Goal: Information Seeking & Learning: Learn about a topic

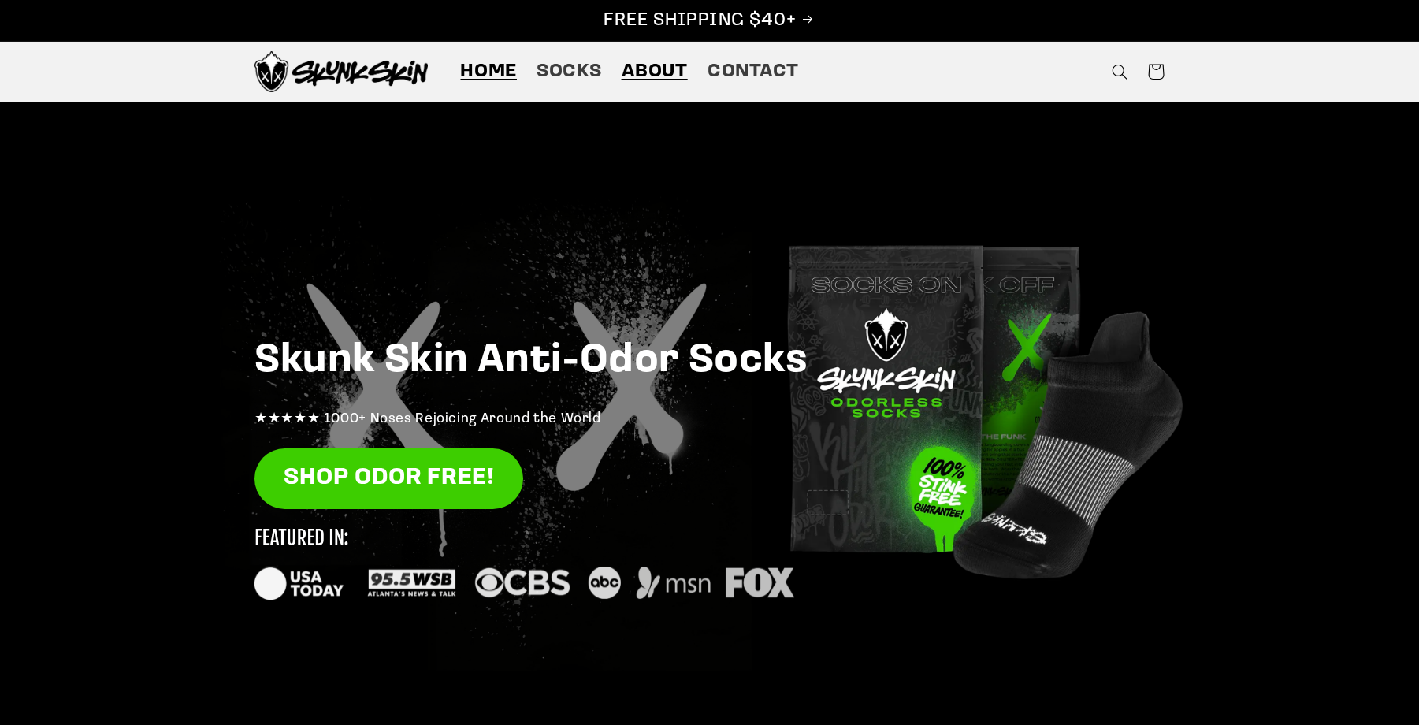
click at [671, 68] on span "About" at bounding box center [655, 72] width 66 height 24
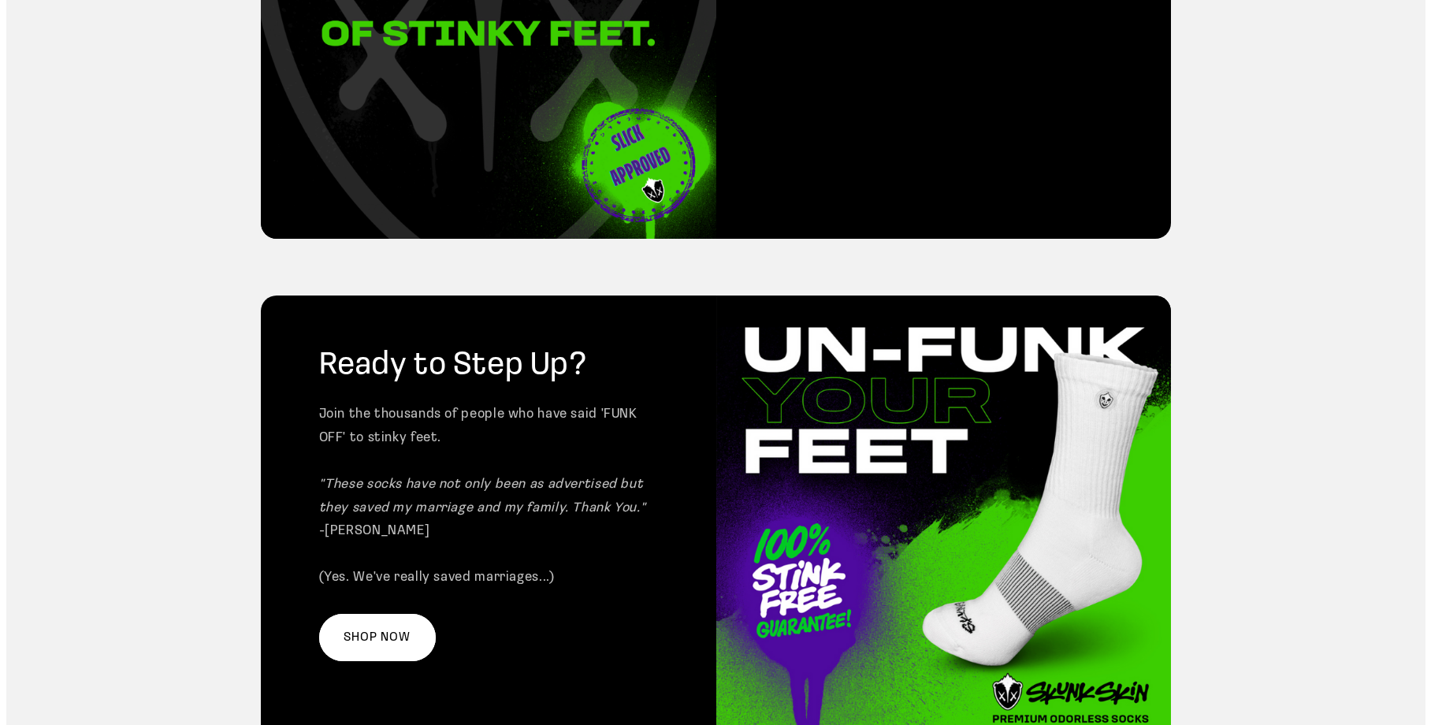
scroll to position [2423, 0]
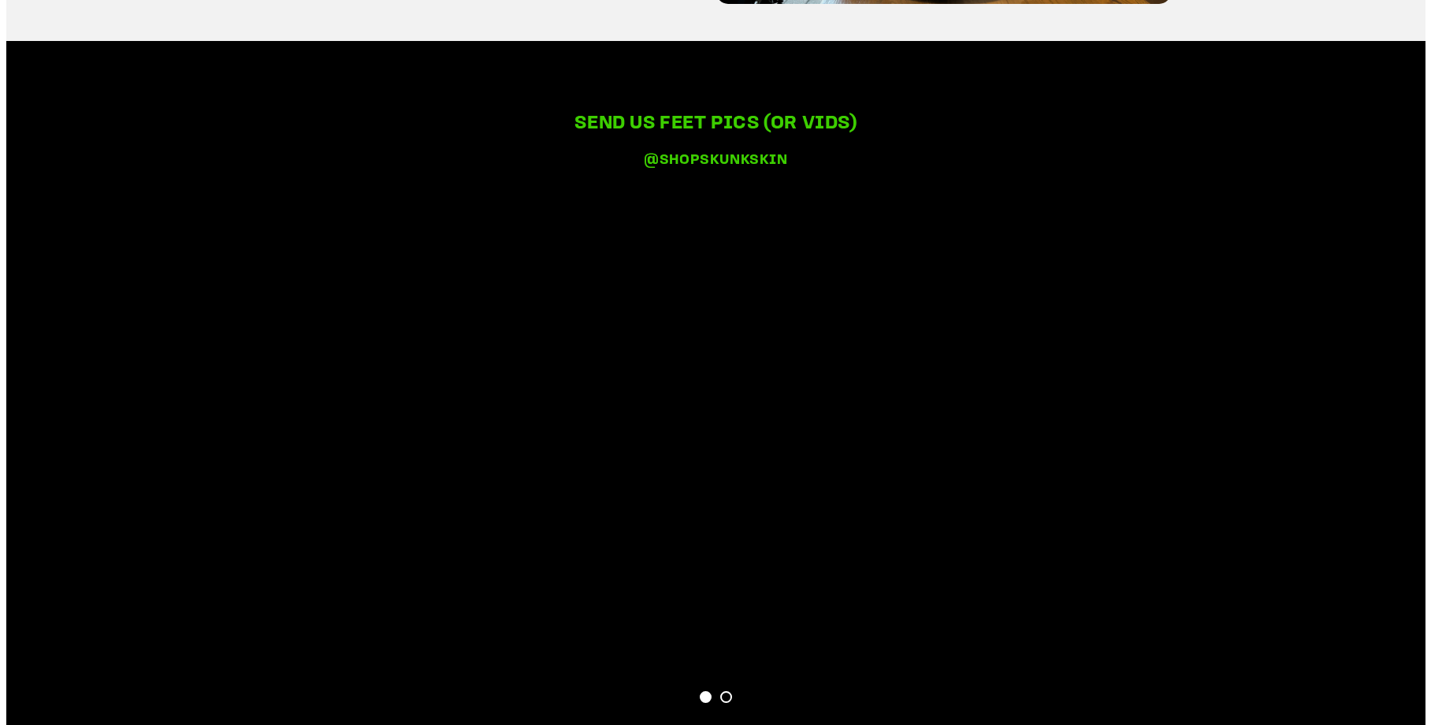
scroll to position [3257, 0]
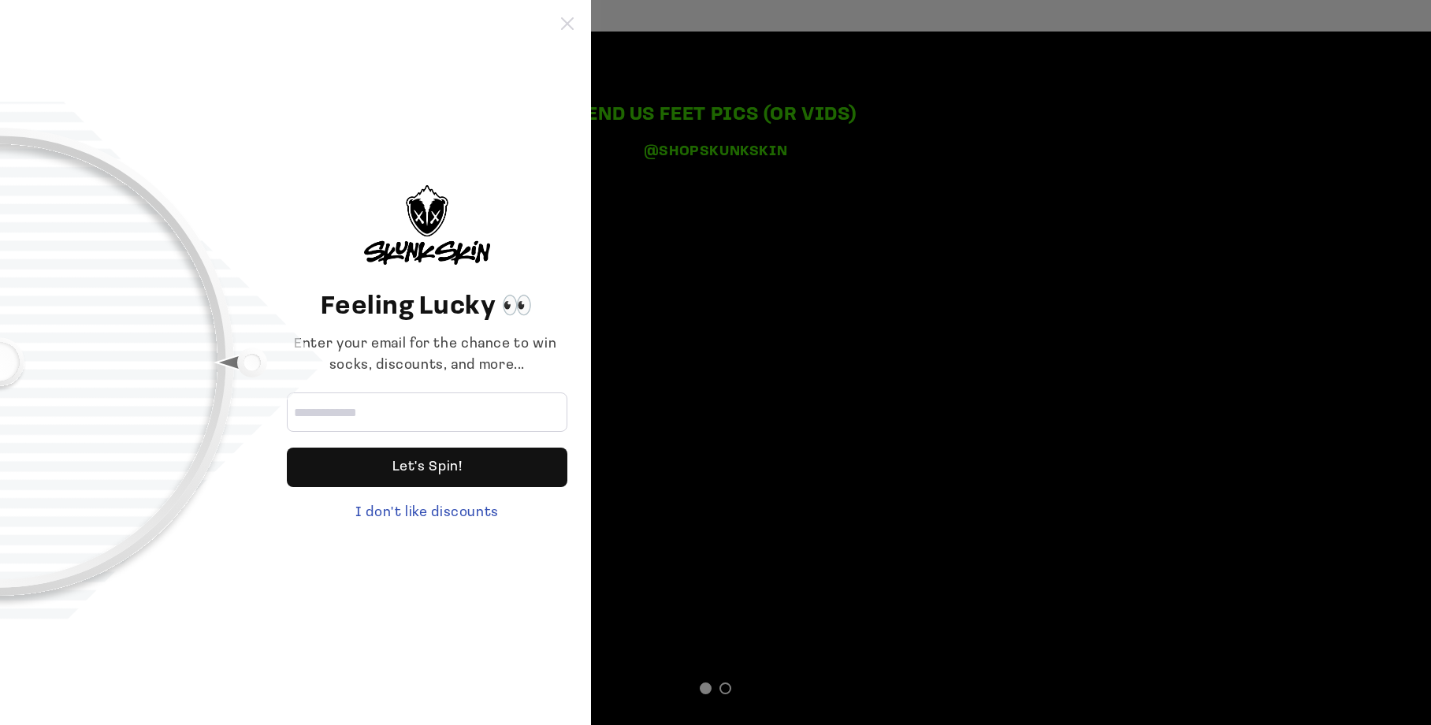
click at [572, 24] on icon at bounding box center [567, 23] width 13 height 13
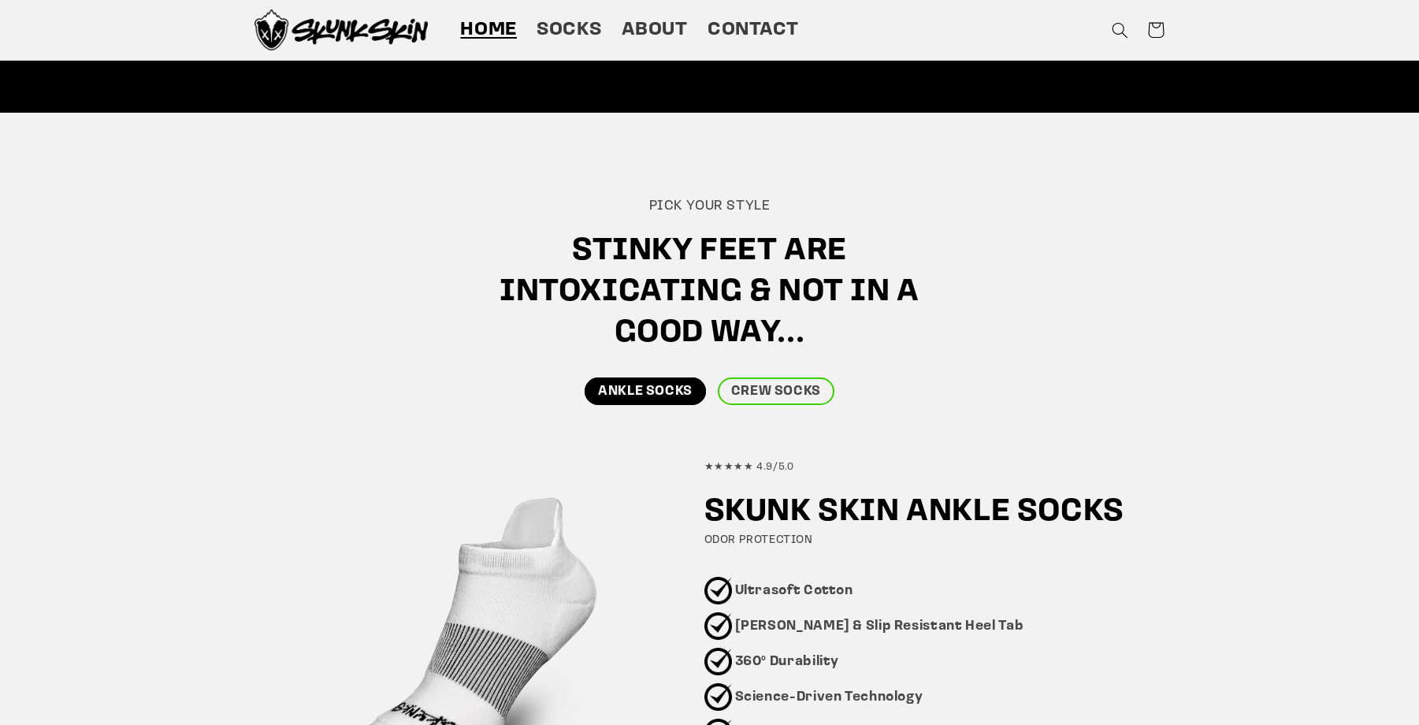
scroll to position [0, 0]
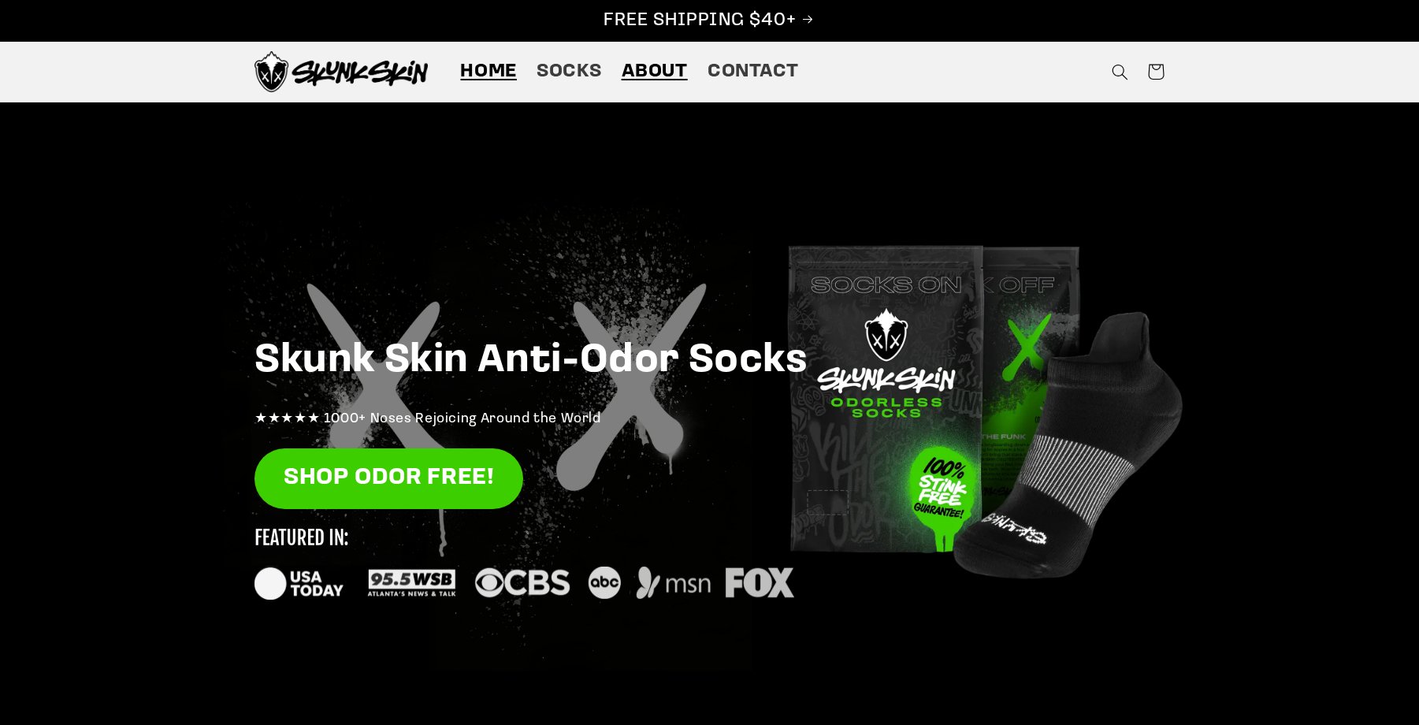
click at [631, 70] on span "About" at bounding box center [655, 72] width 66 height 24
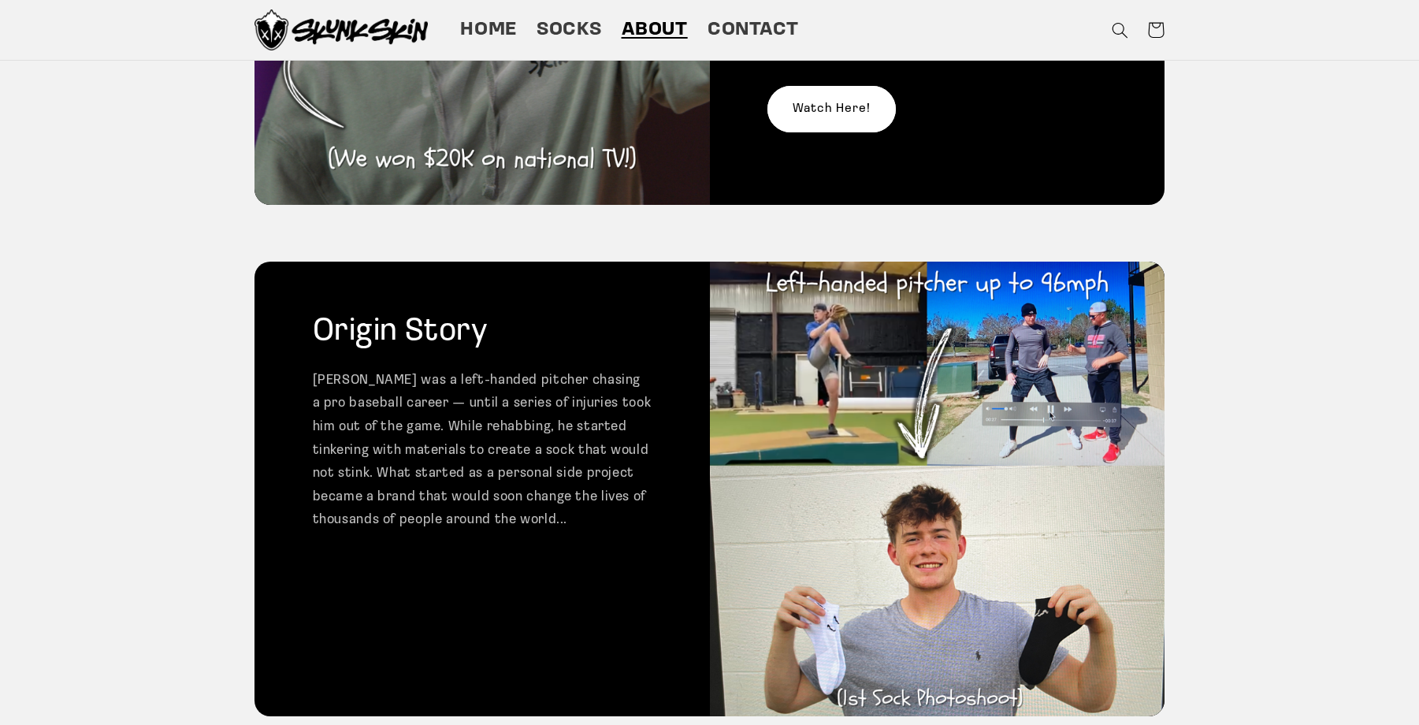
scroll to position [379, 0]
